Goal: Transaction & Acquisition: Purchase product/service

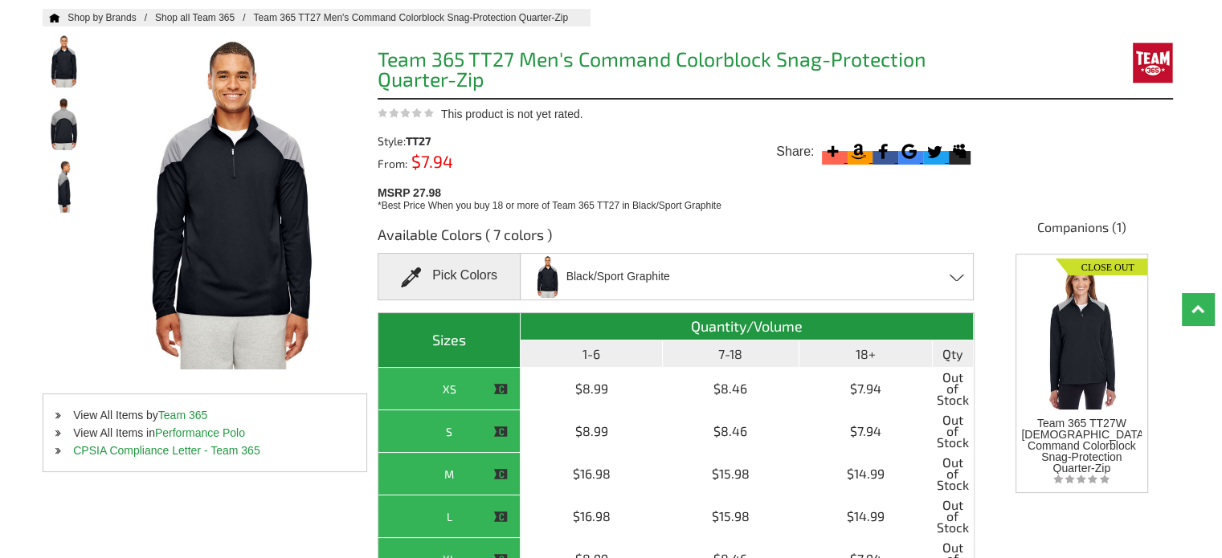
scroll to position [161, 0]
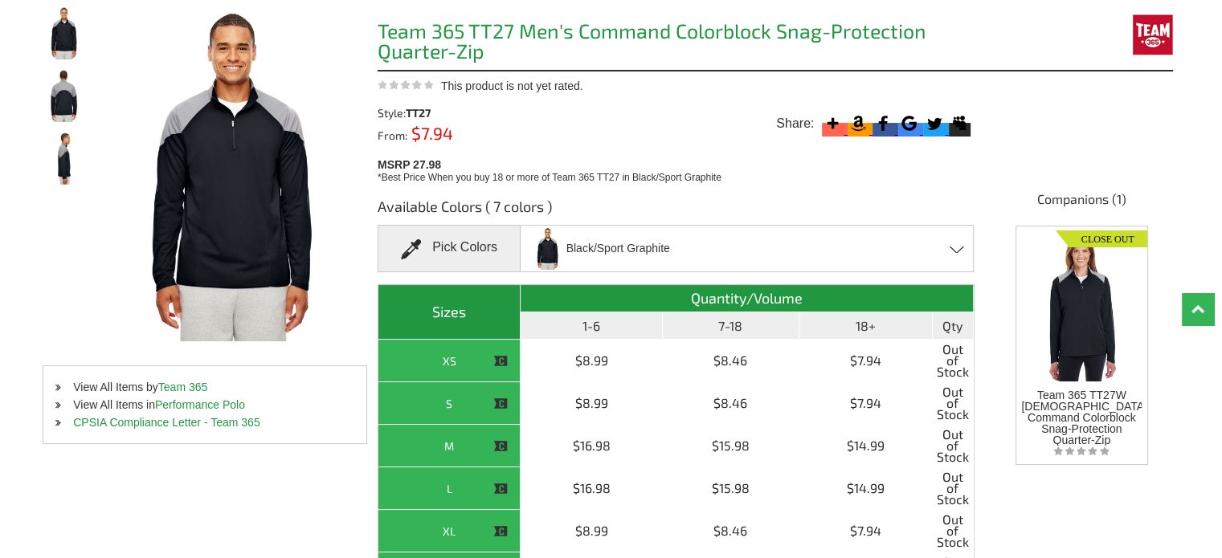
click at [953, 248] on span at bounding box center [956, 249] width 15 height 7
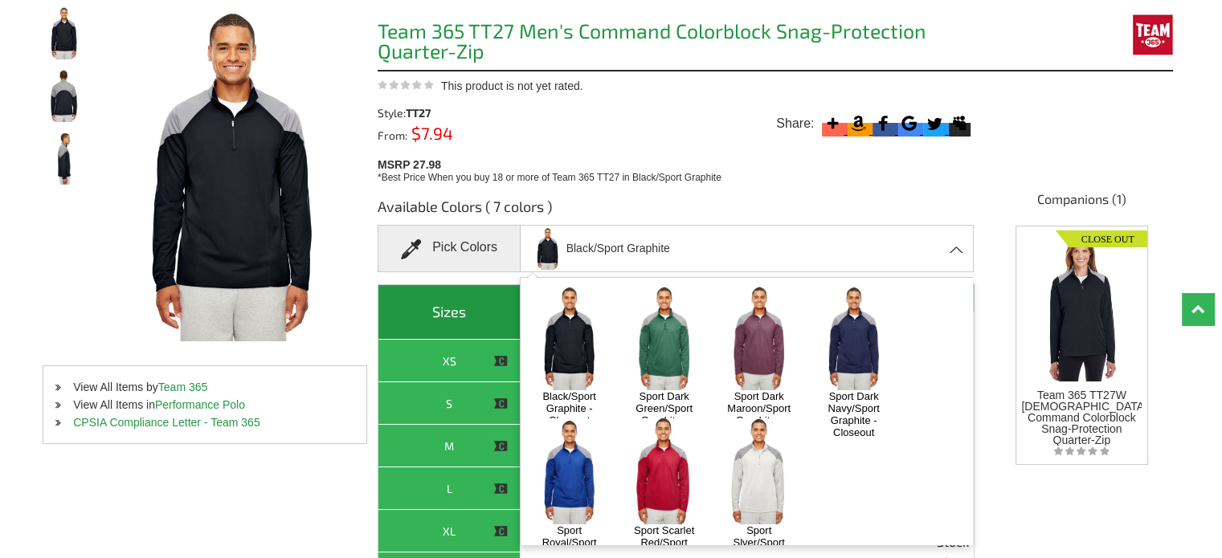
click at [953, 248] on span at bounding box center [956, 249] width 15 height 7
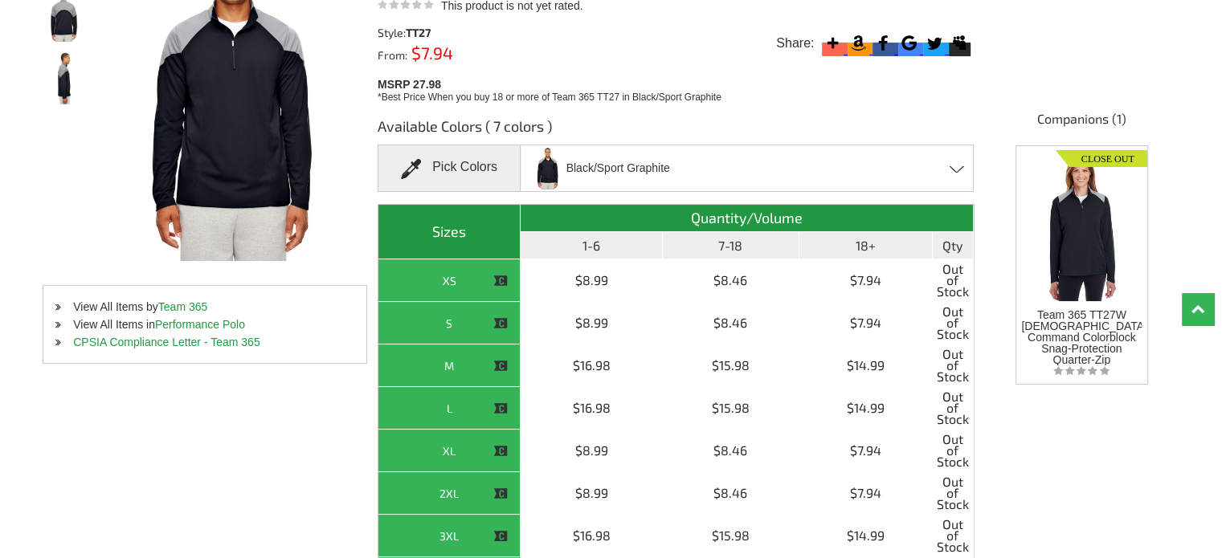
scroll to position [321, 0]
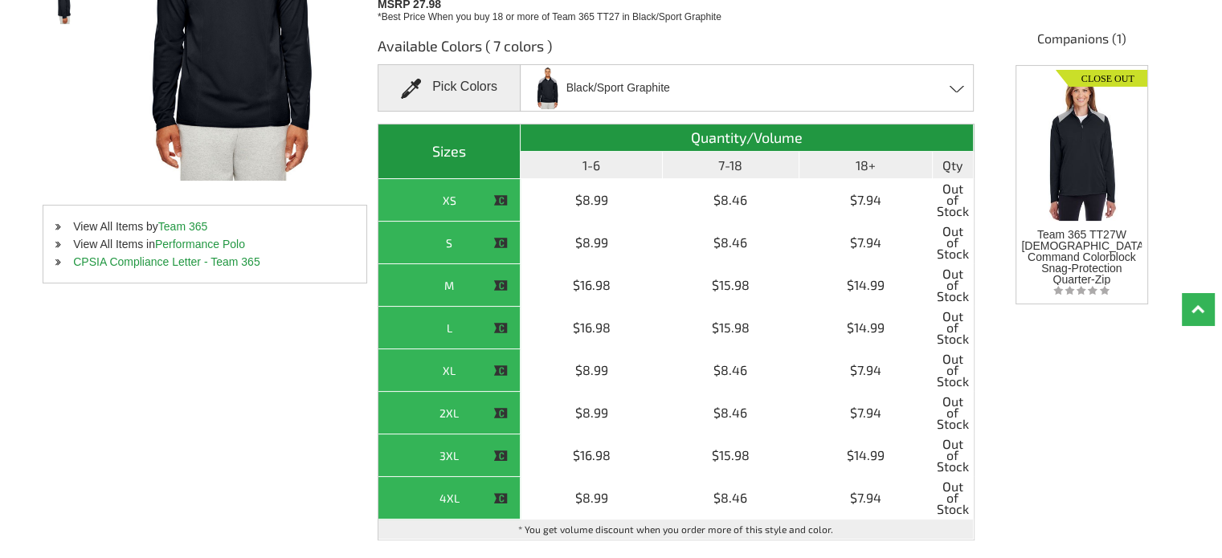
click at [961, 92] on div "Black/Sport Graphite Black/Sport Graphite - Closeout Sport Dark Green/Sport Gra…" at bounding box center [747, 87] width 454 height 47
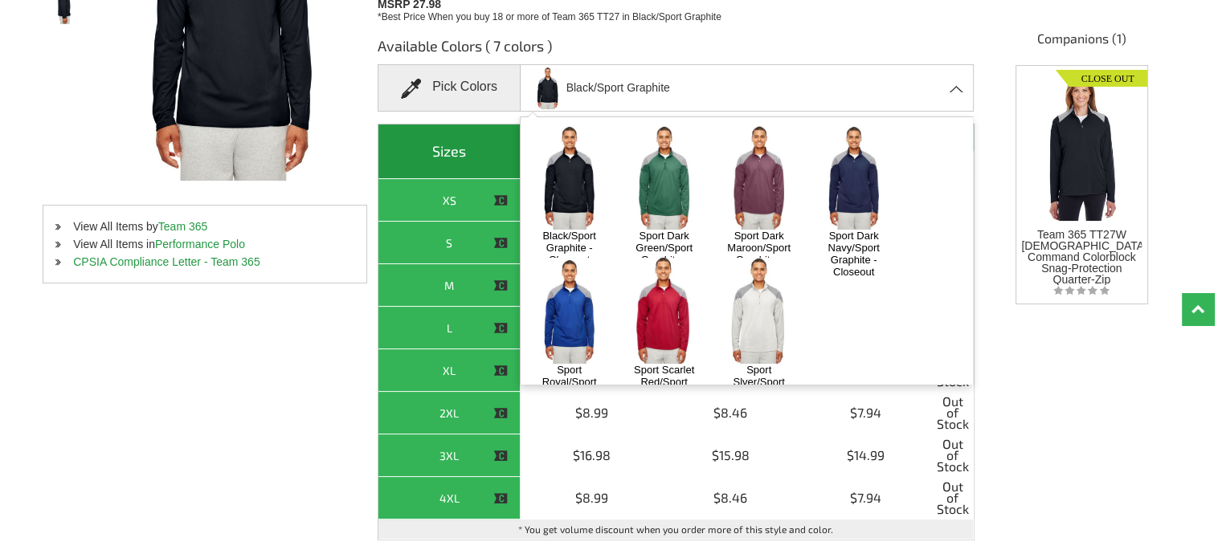
click at [665, 179] on img at bounding box center [664, 176] width 84 height 105
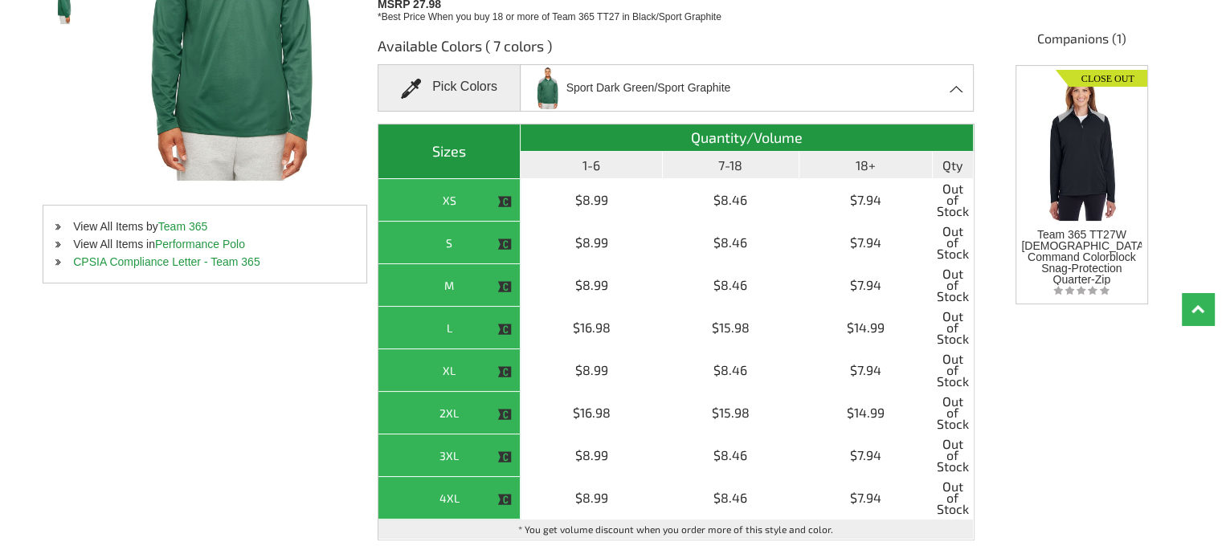
click at [953, 88] on span at bounding box center [956, 88] width 15 height 7
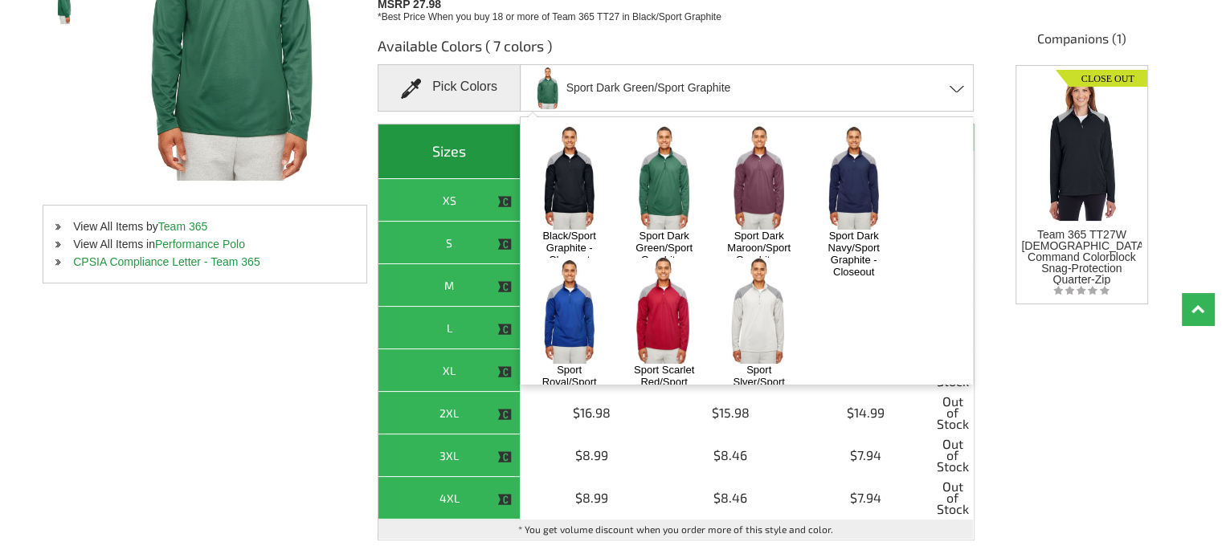
click at [762, 177] on img at bounding box center [758, 176] width 84 height 105
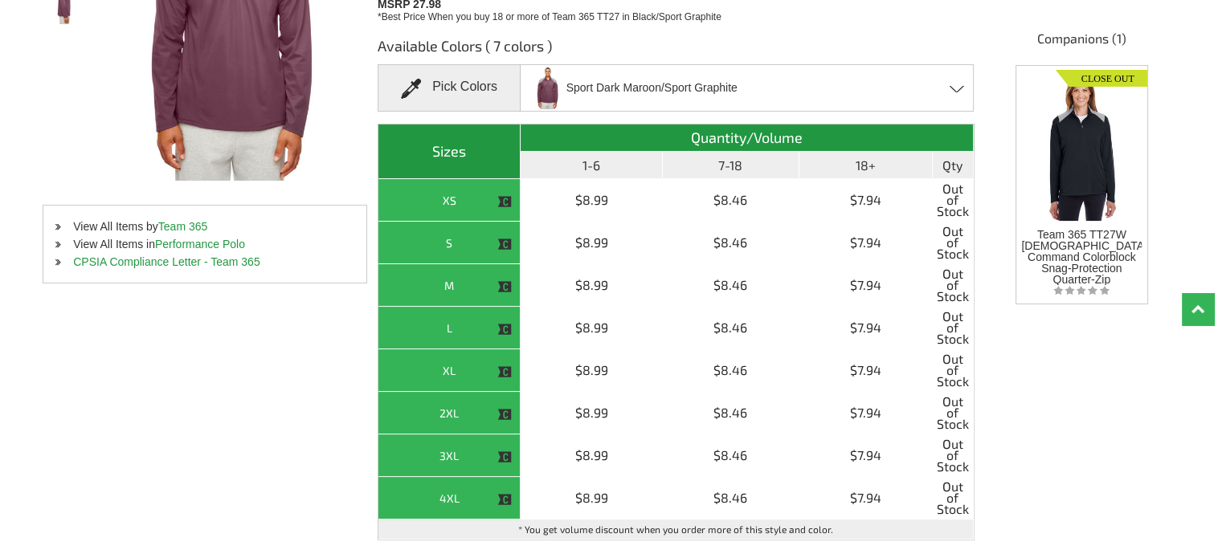
click at [954, 89] on span at bounding box center [956, 88] width 15 height 7
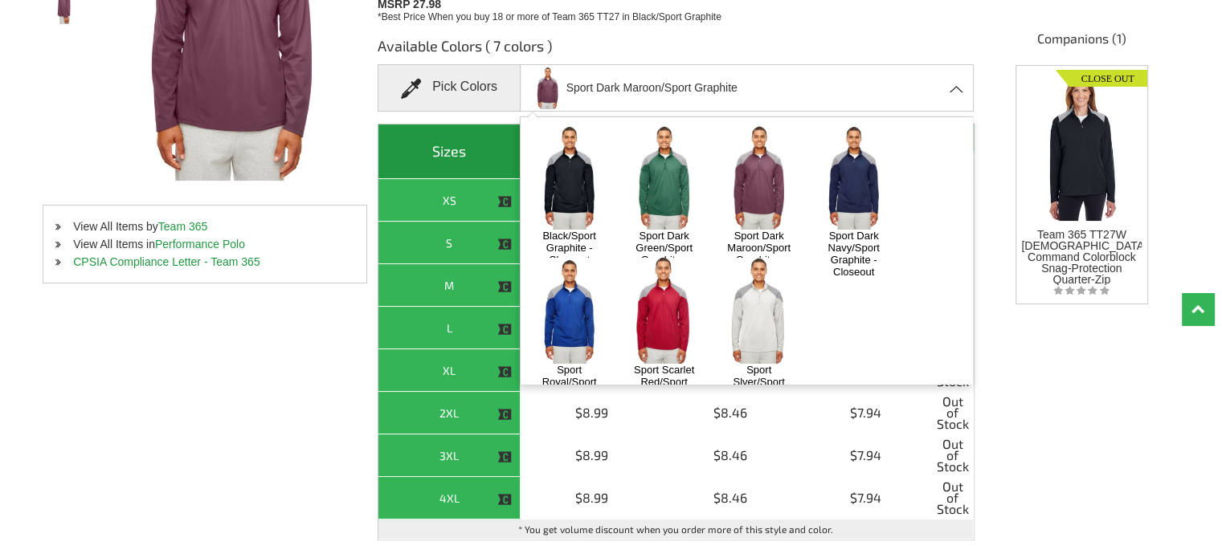
click at [859, 166] on img at bounding box center [853, 176] width 84 height 105
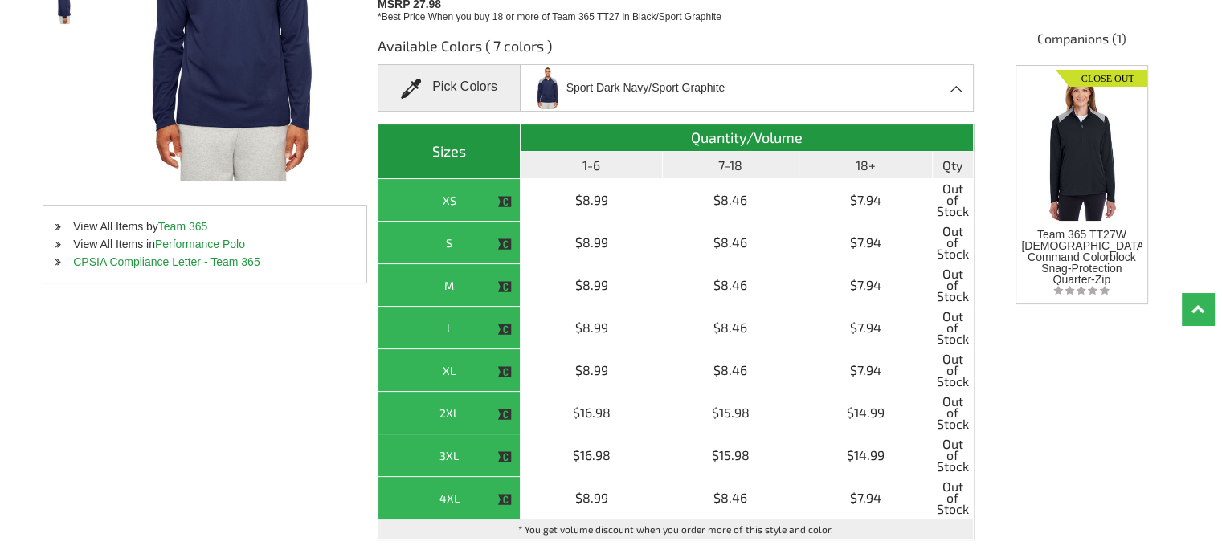
click at [953, 92] on span at bounding box center [956, 88] width 15 height 7
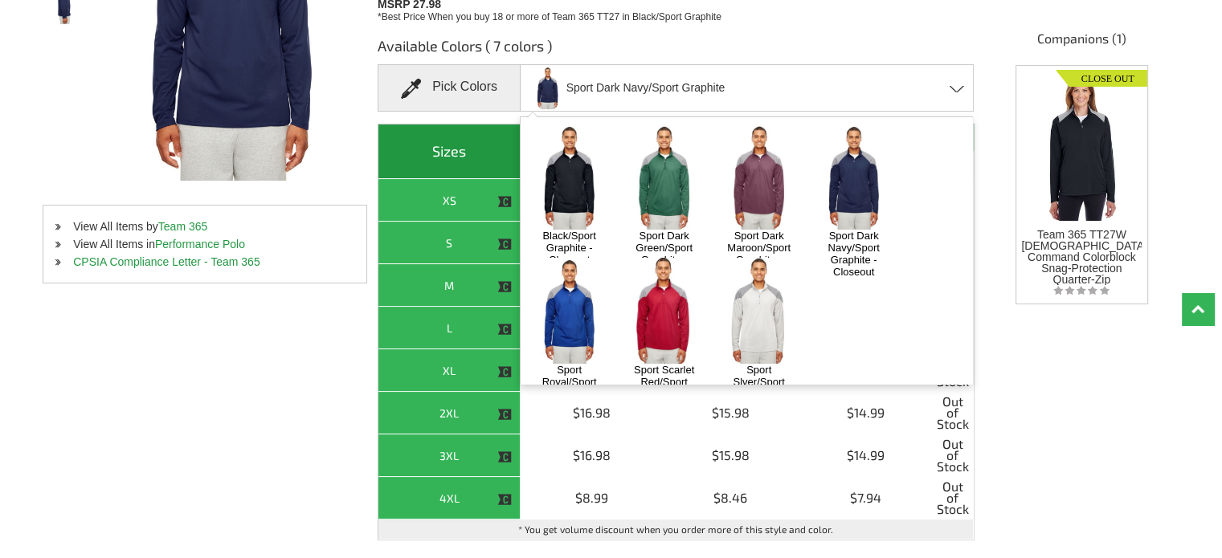
click at [577, 322] on img at bounding box center [569, 310] width 84 height 105
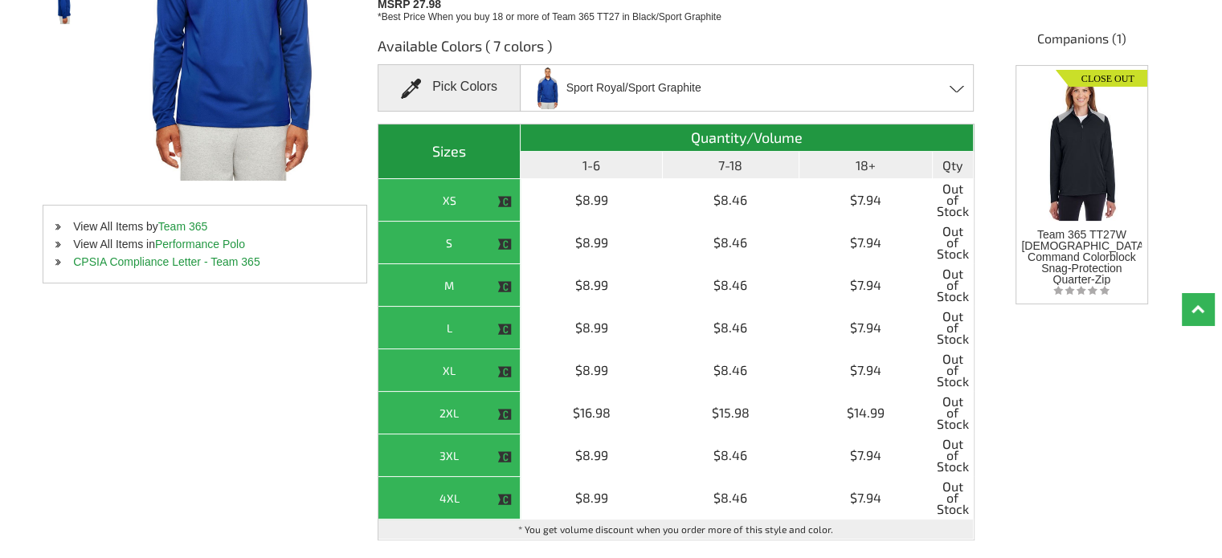
click at [961, 90] on span at bounding box center [956, 88] width 15 height 7
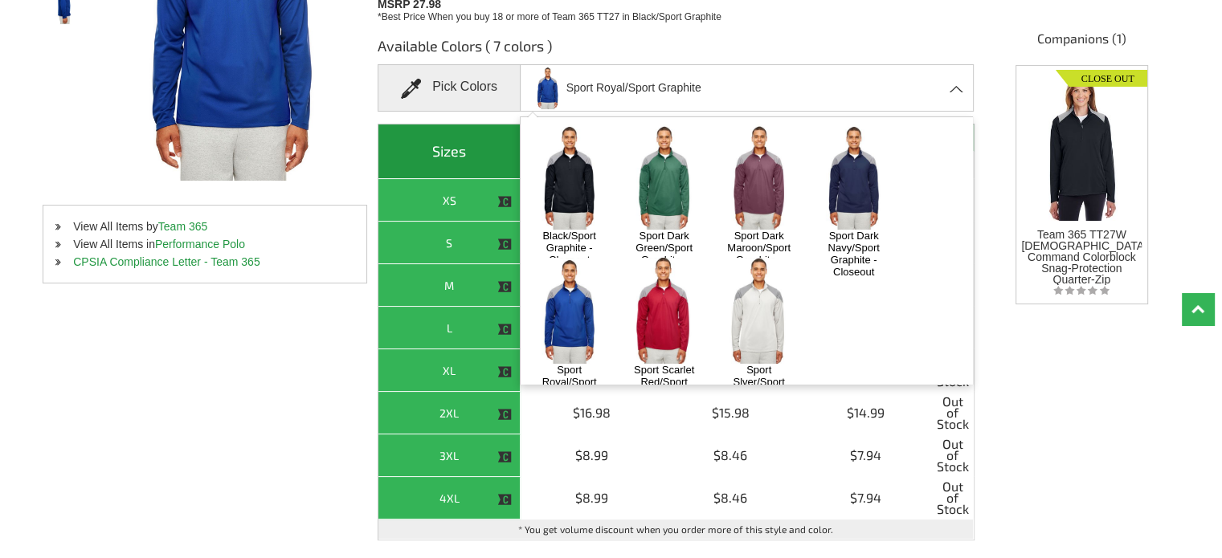
click at [667, 309] on img at bounding box center [664, 310] width 84 height 105
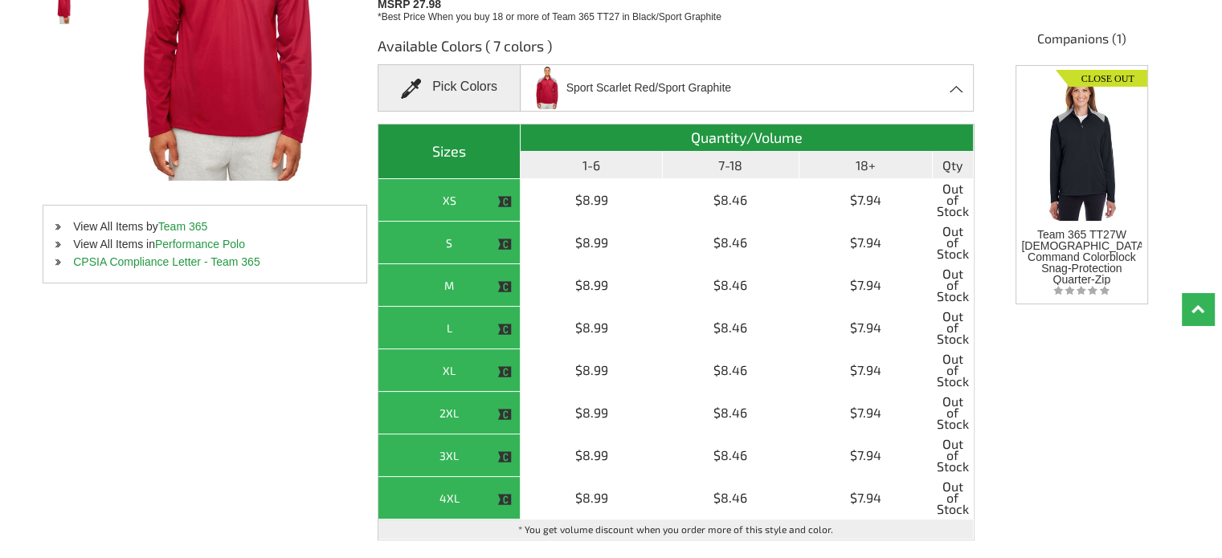
click at [953, 92] on div "Sport Scarlet Red/Sport Graphite Black/Sport Graphite - Closeout Sport Dark Gre…" at bounding box center [747, 87] width 454 height 47
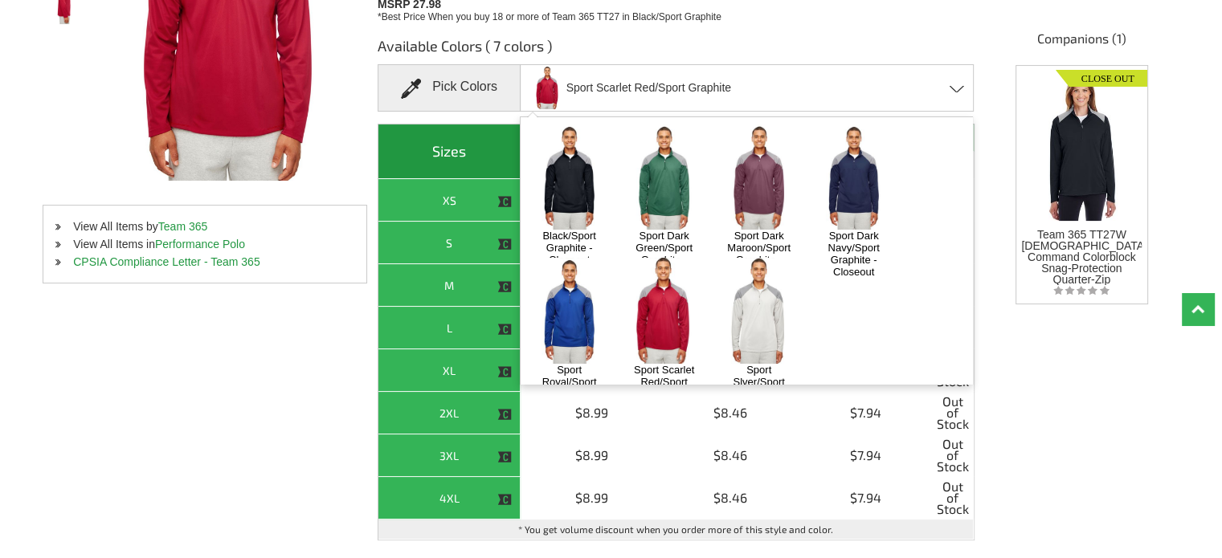
click at [750, 319] on img at bounding box center [758, 310] width 84 height 105
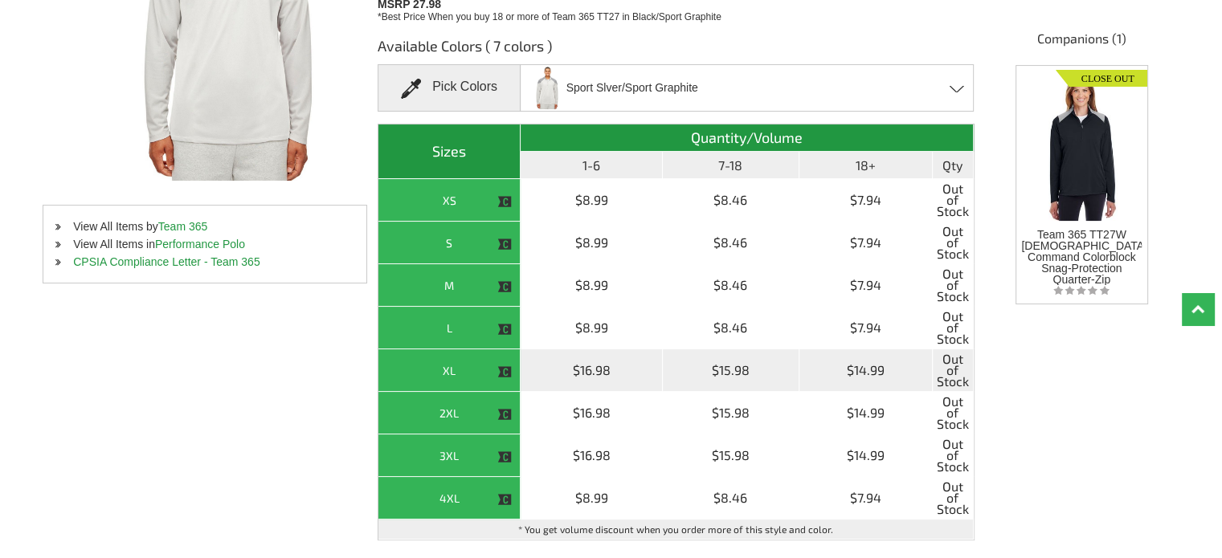
scroll to position [0, 0]
